Goal: Task Accomplishment & Management: Manage account settings

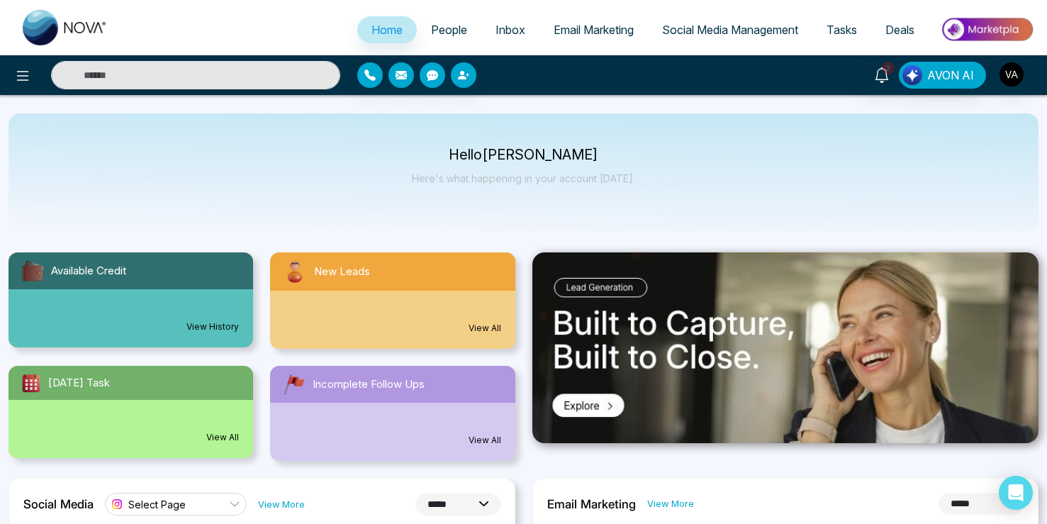
select select "*"
click at [27, 78] on icon at bounding box center [22, 75] width 17 height 17
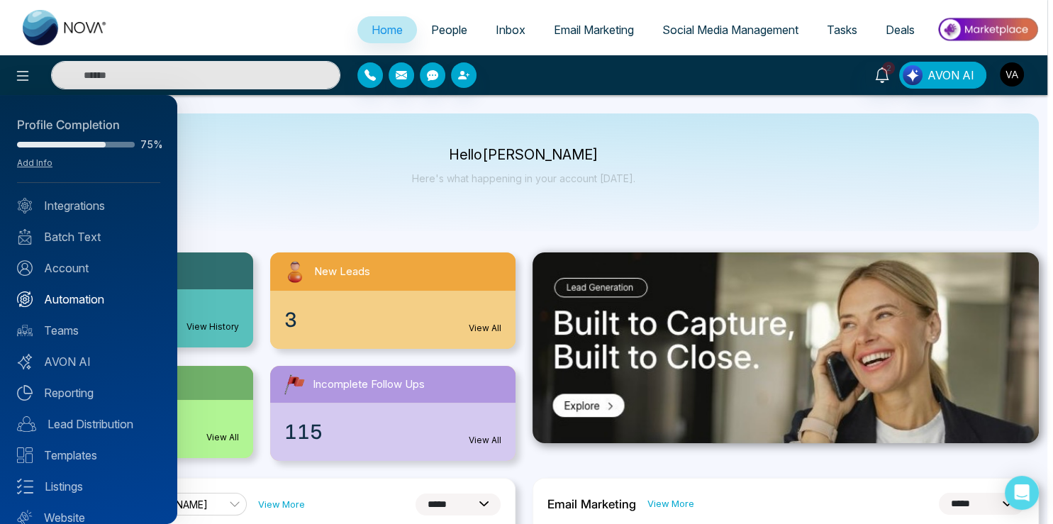
click at [83, 296] on link "Automation" at bounding box center [88, 299] width 143 height 17
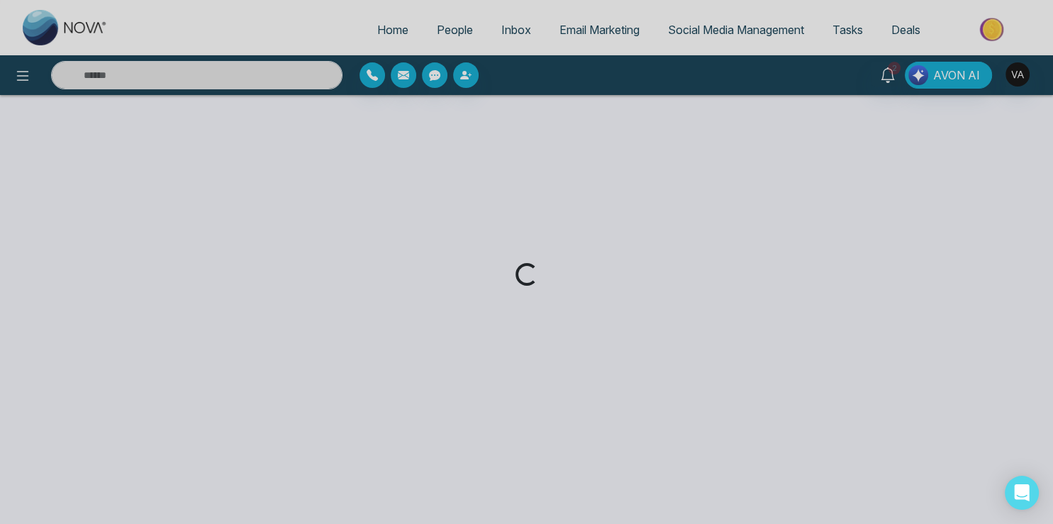
click at [35, 65] on div "Loading..." at bounding box center [526, 262] width 1053 height 524
click at [24, 81] on div "Loading..." at bounding box center [526, 262] width 1053 height 524
click at [273, 91] on div "Loading..." at bounding box center [526, 262] width 1053 height 524
click at [447, 28] on div "Loading..." at bounding box center [526, 262] width 1053 height 524
click at [449, 28] on div "Loading..." at bounding box center [526, 262] width 1053 height 524
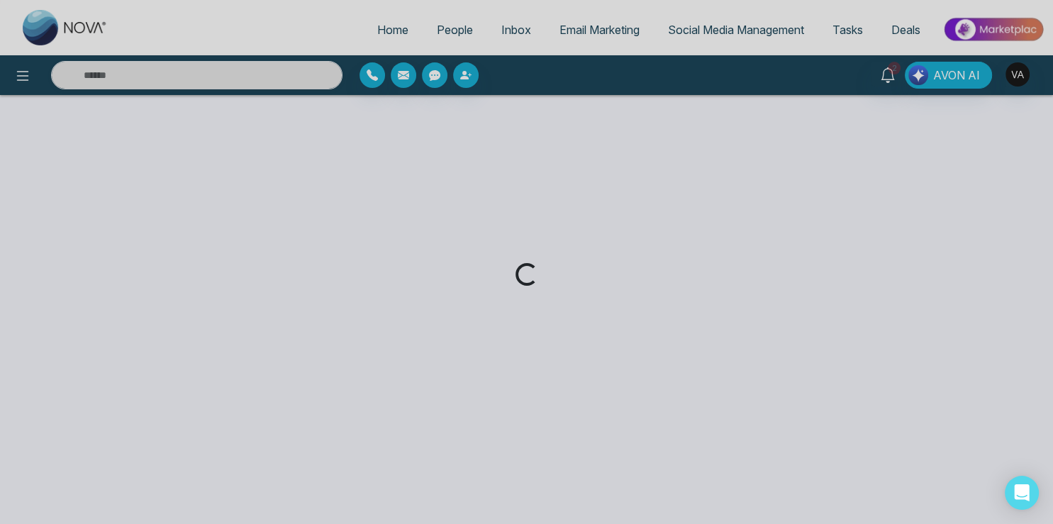
select select "*"
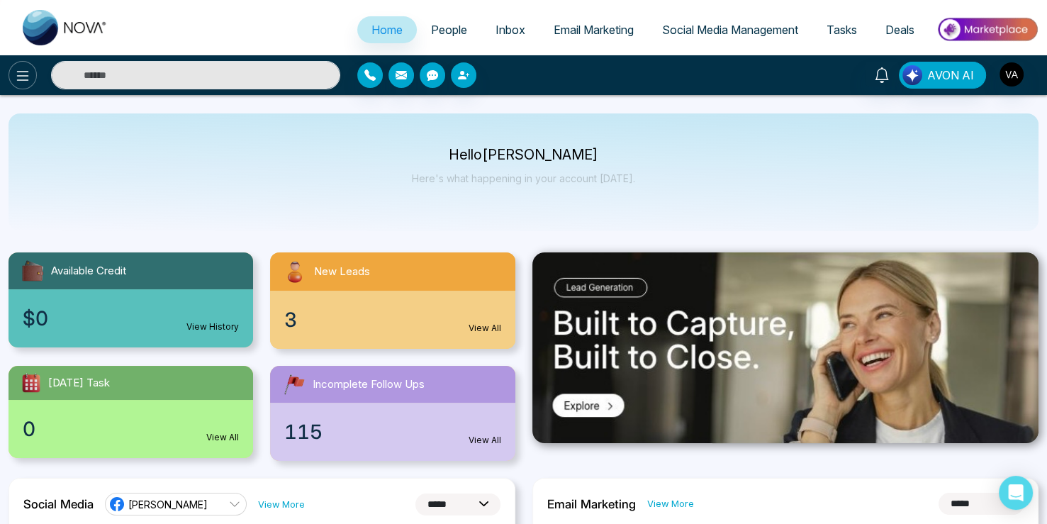
click at [22, 68] on icon at bounding box center [22, 75] width 17 height 17
click at [21, 78] on icon at bounding box center [22, 75] width 17 height 17
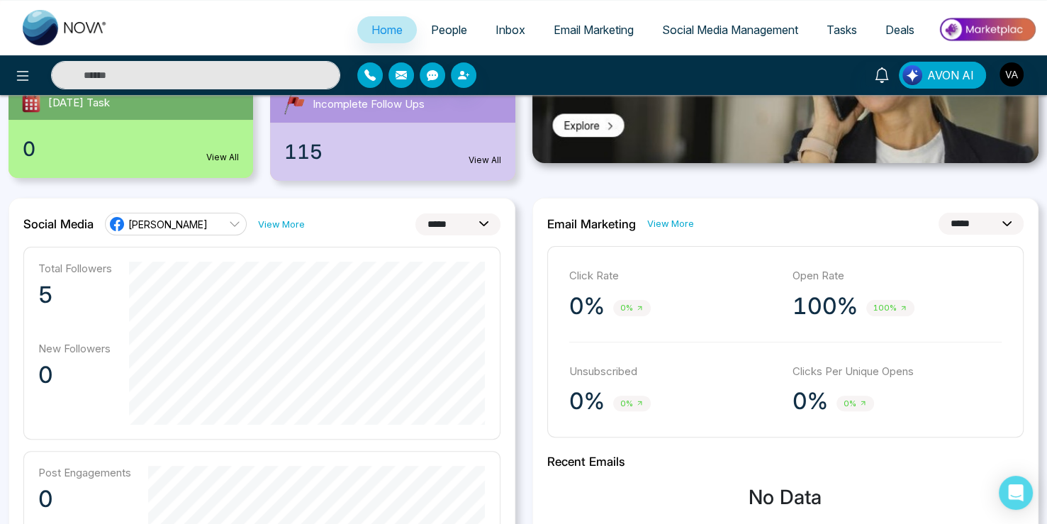
scroll to position [224, 0]
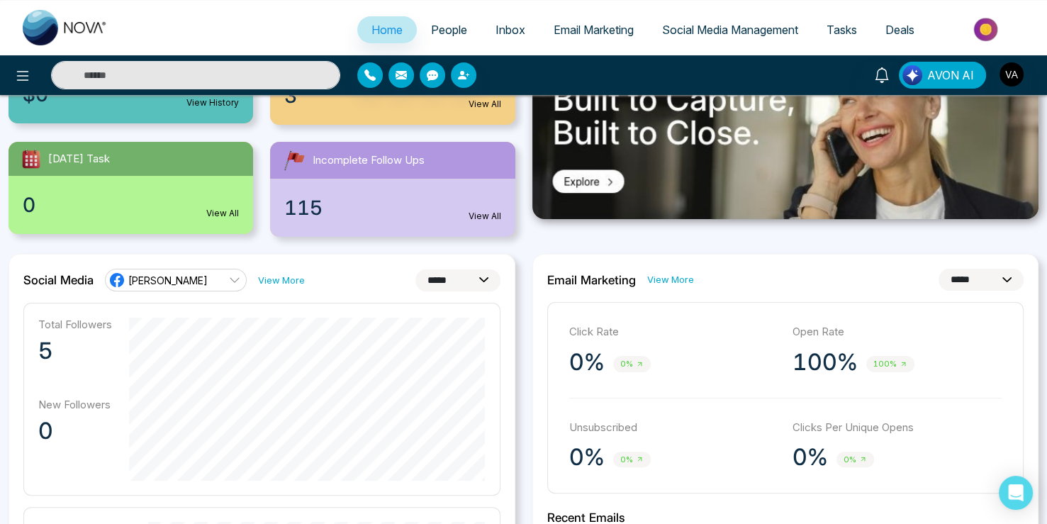
click at [433, 29] on span "People" at bounding box center [449, 30] width 36 height 14
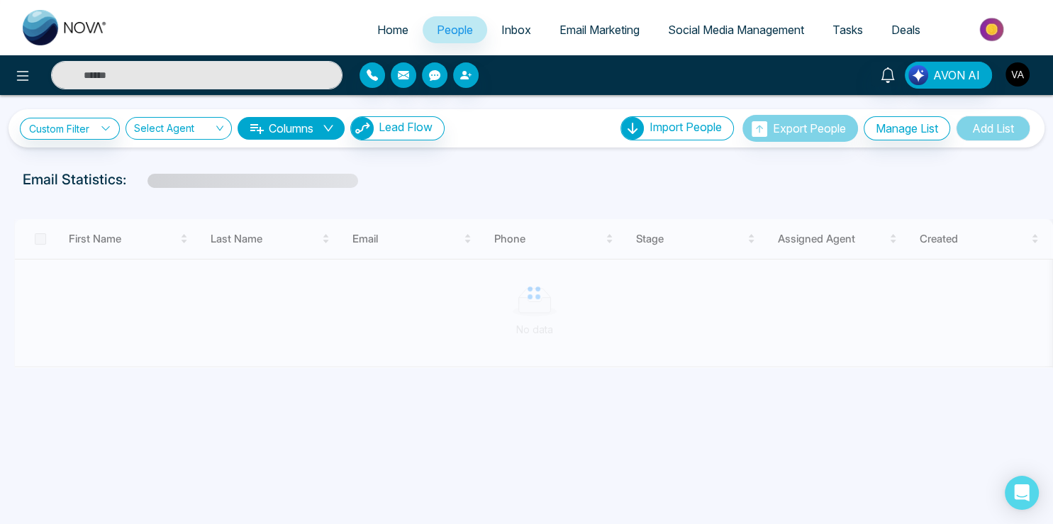
click at [1029, 71] on img "button" at bounding box center [1017, 74] width 24 height 24
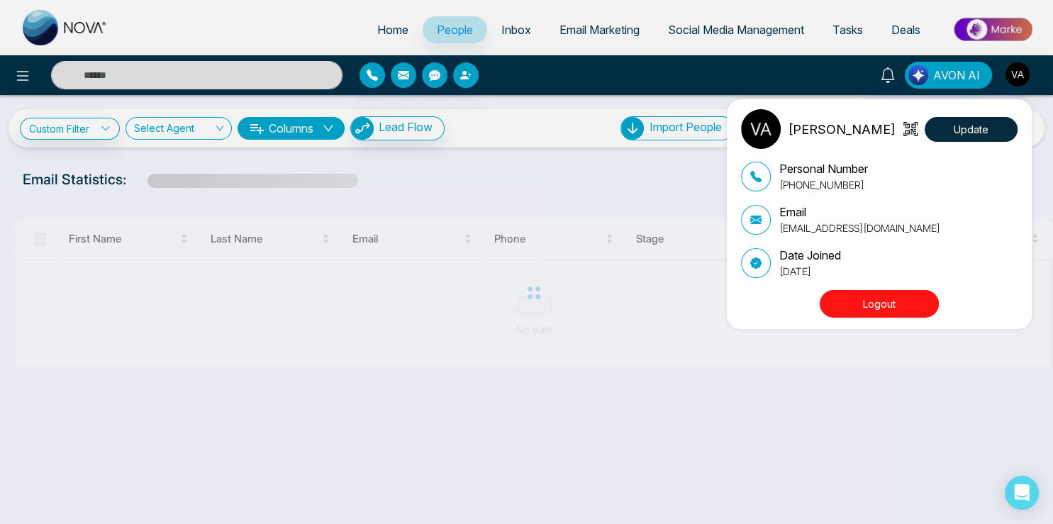
click at [389, 220] on div "Vijay Admin Update Personal Number +918975542824 Email vijay@mmnovatech.com Dat…" at bounding box center [526, 262] width 1053 height 524
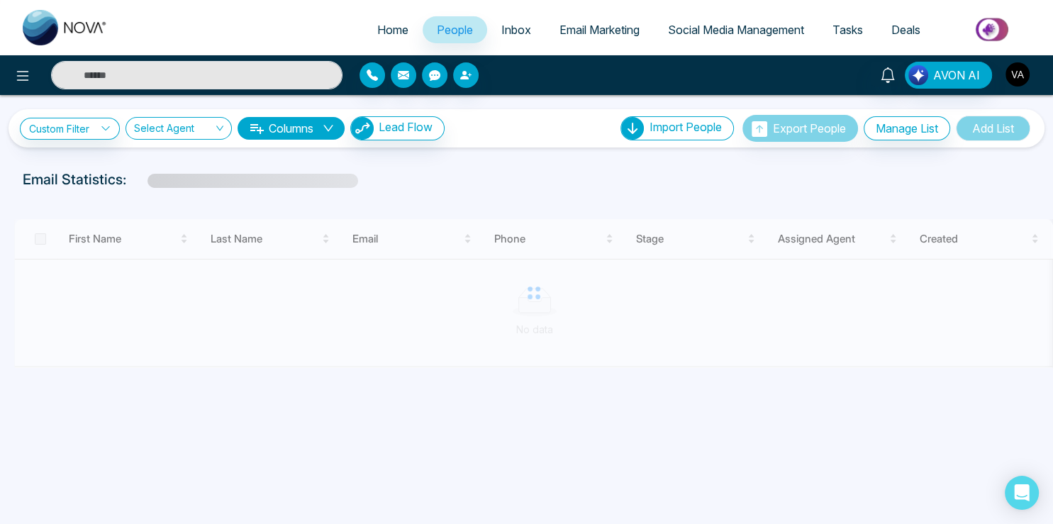
click at [1024, 67] on img "button" at bounding box center [1017, 74] width 24 height 24
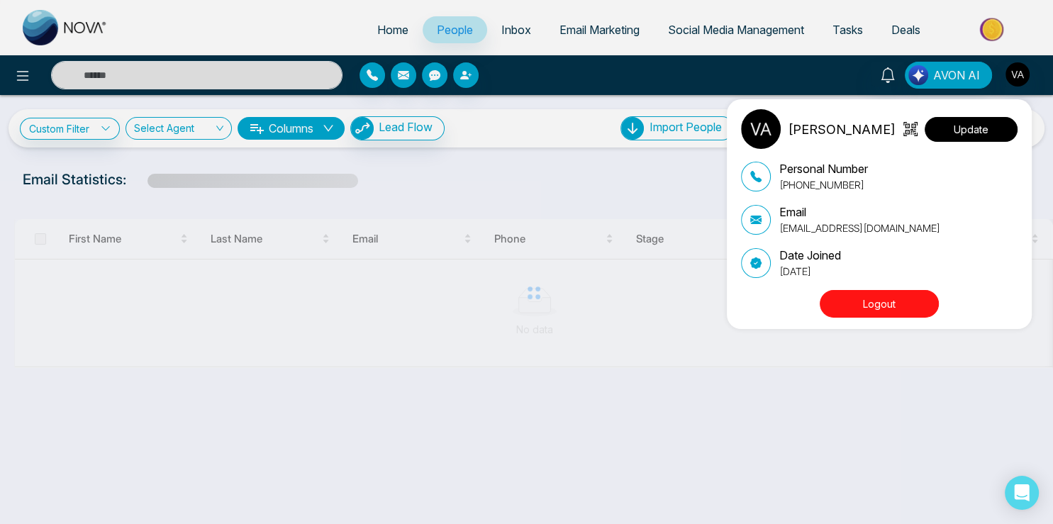
click at [989, 118] on button "Update" at bounding box center [970, 129] width 93 height 25
select select "***"
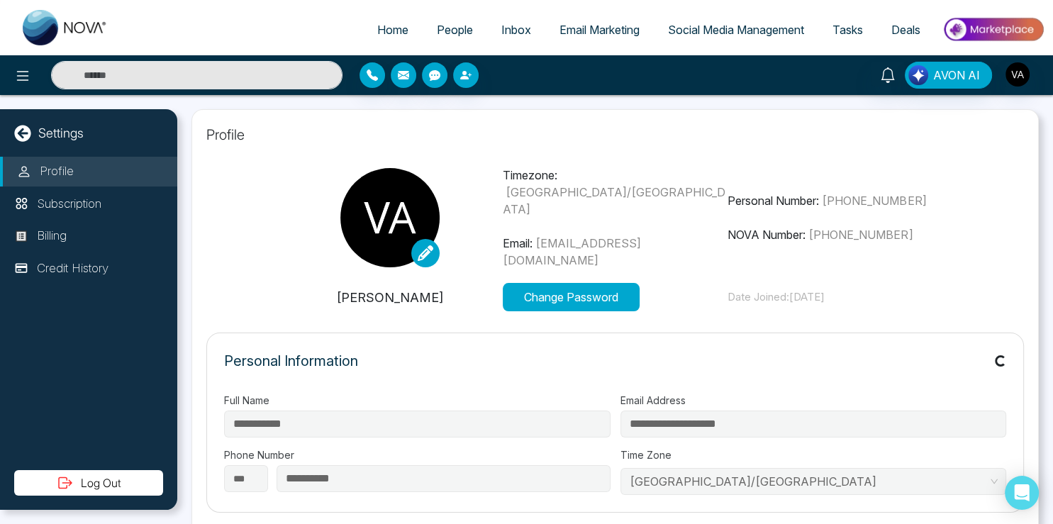
click at [48, 220] on div "Profile Subscription Billing Credit History" at bounding box center [88, 313] width 177 height 313
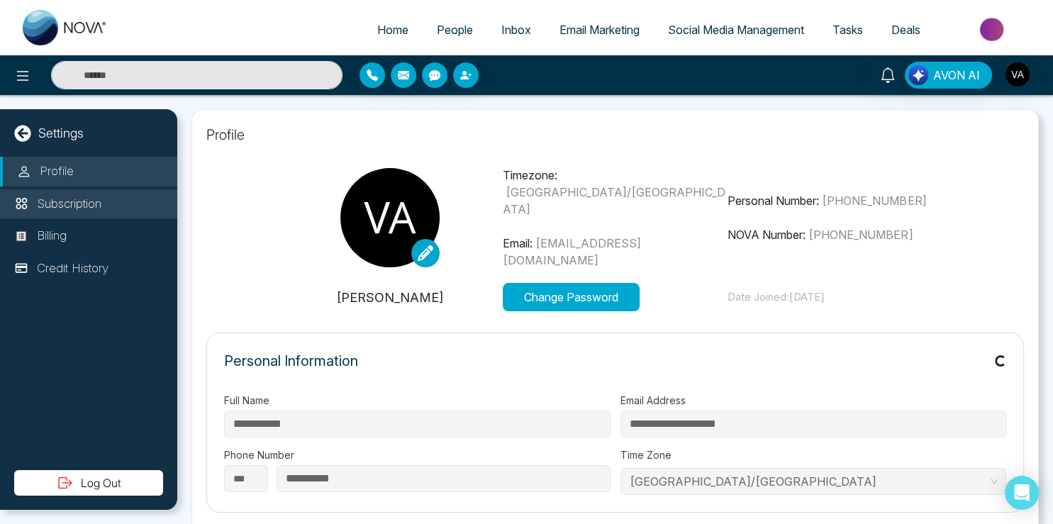
click at [84, 196] on p "Subscription" at bounding box center [69, 204] width 65 height 18
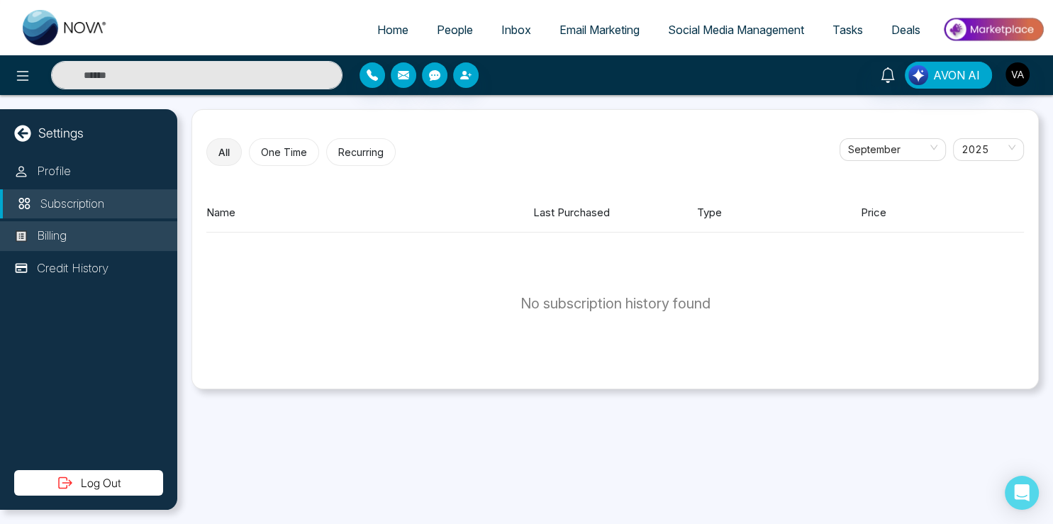
click at [84, 235] on li "Billing" at bounding box center [88, 236] width 177 height 30
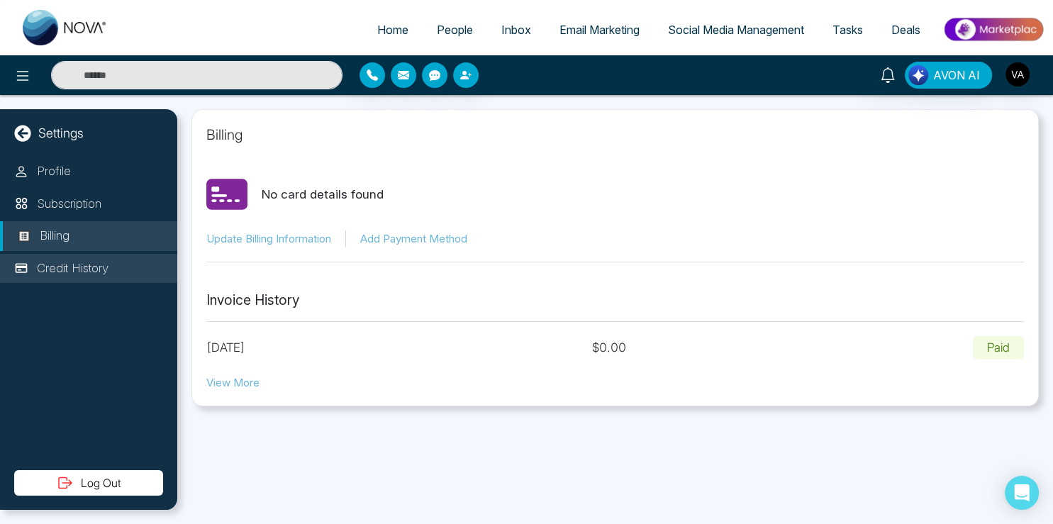
click at [85, 262] on p "Credit History" at bounding box center [73, 268] width 72 height 18
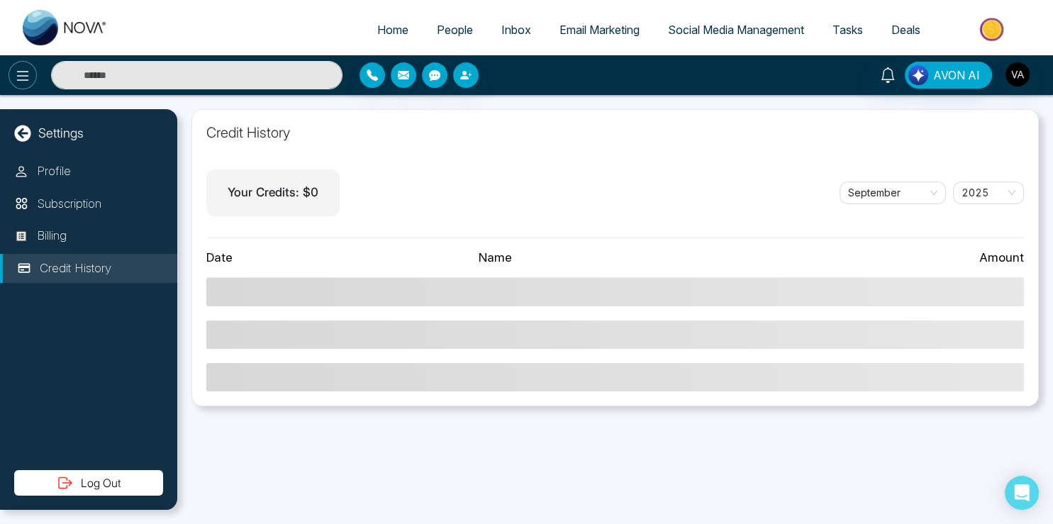
click at [20, 69] on icon at bounding box center [22, 75] width 17 height 17
click at [24, 76] on icon at bounding box center [22, 75] width 17 height 17
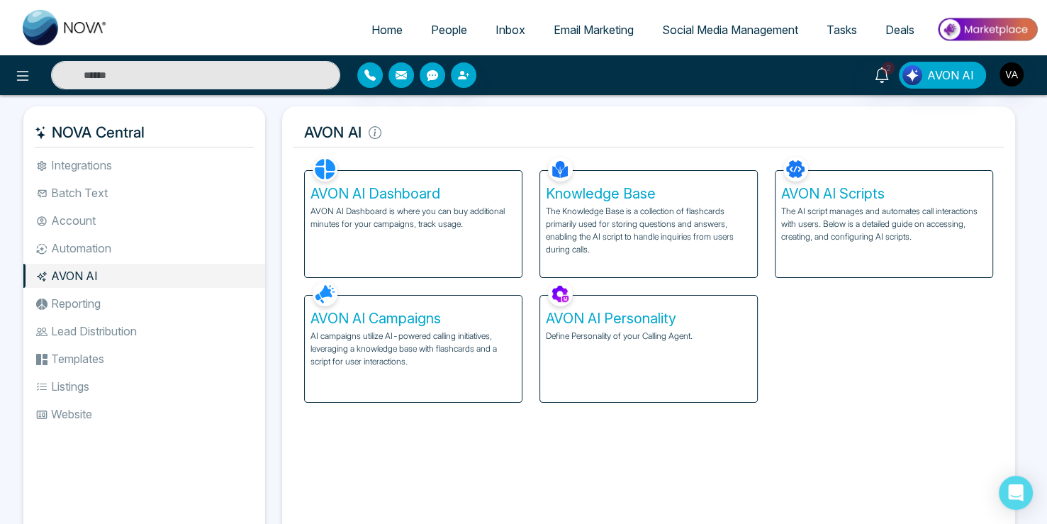
click at [807, 214] on p "The AI script manages and automates call interactions with users. Below is a de…" at bounding box center [884, 224] width 206 height 38
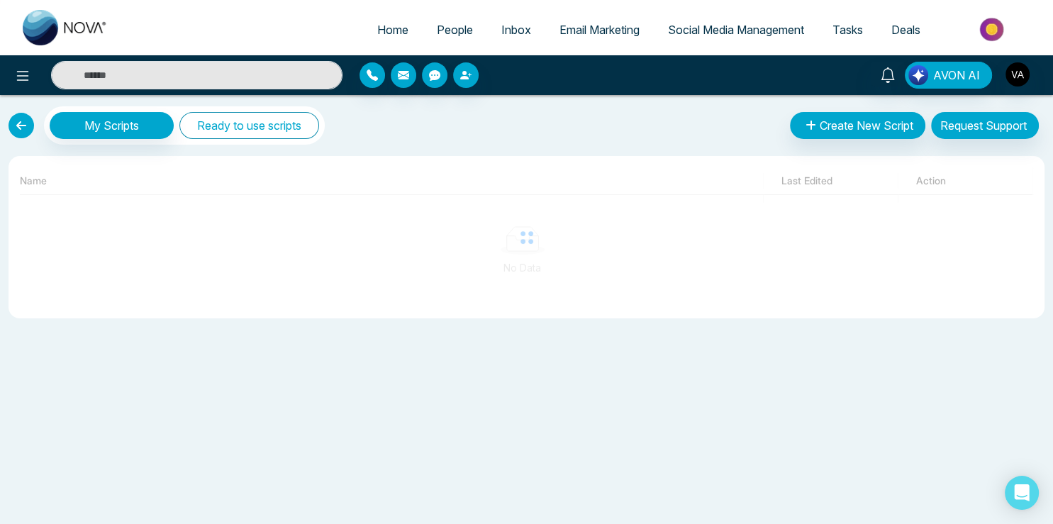
click at [251, 125] on button "Ready to use scripts" at bounding box center [249, 125] width 140 height 27
